Goal: Task Accomplishment & Management: Manage account settings

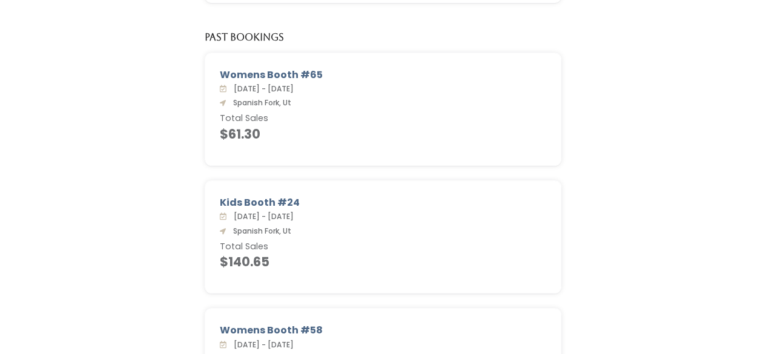
scroll to position [242, 0]
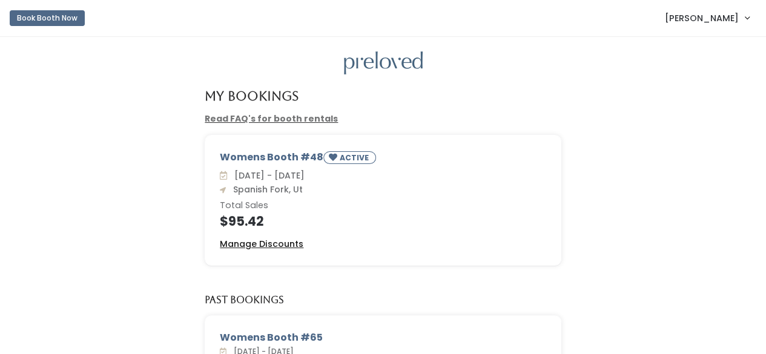
click at [280, 244] on u "Manage Discounts" at bounding box center [262, 244] width 84 height 12
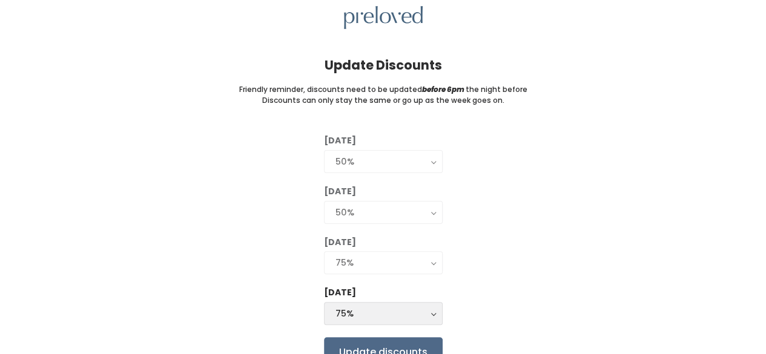
scroll to position [104, 0]
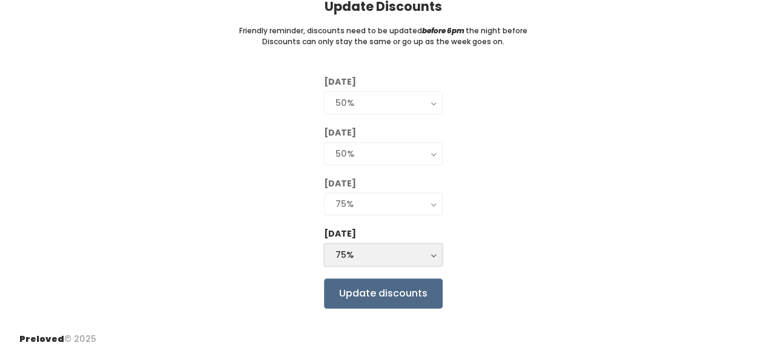
drag, startPoint x: 338, startPoint y: 243, endPoint x: 345, endPoint y: 250, distance: 9.9
click at [339, 243] on button "75%" at bounding box center [383, 254] width 119 height 23
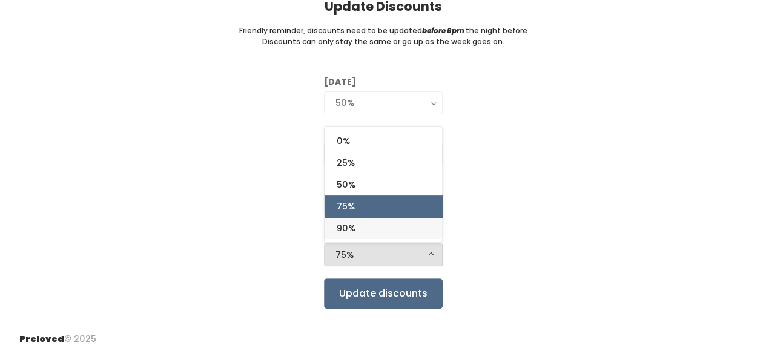
click at [357, 222] on link "90%" at bounding box center [382, 228] width 117 height 22
select select "90%"
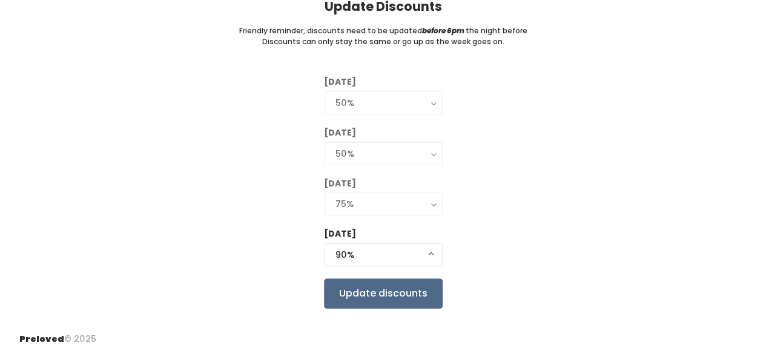
click at [530, 221] on div "Tuesday 0% 25% 50% 75% 90% 50% Wednesday 0% 25% 50% 75% 90% 50% Thursday 0% 25%…" at bounding box center [382, 192] width 727 height 232
click at [386, 292] on input "Update discounts" at bounding box center [383, 293] width 119 height 30
